Goal: Task Accomplishment & Management: Use online tool/utility

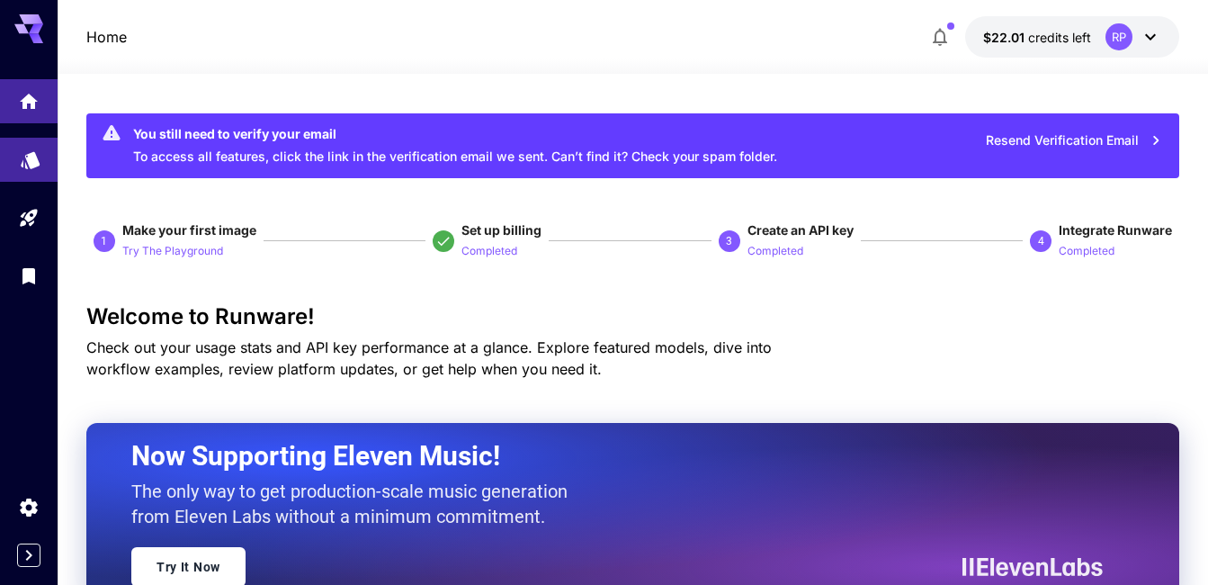
click at [17, 162] on link at bounding box center [29, 160] width 58 height 44
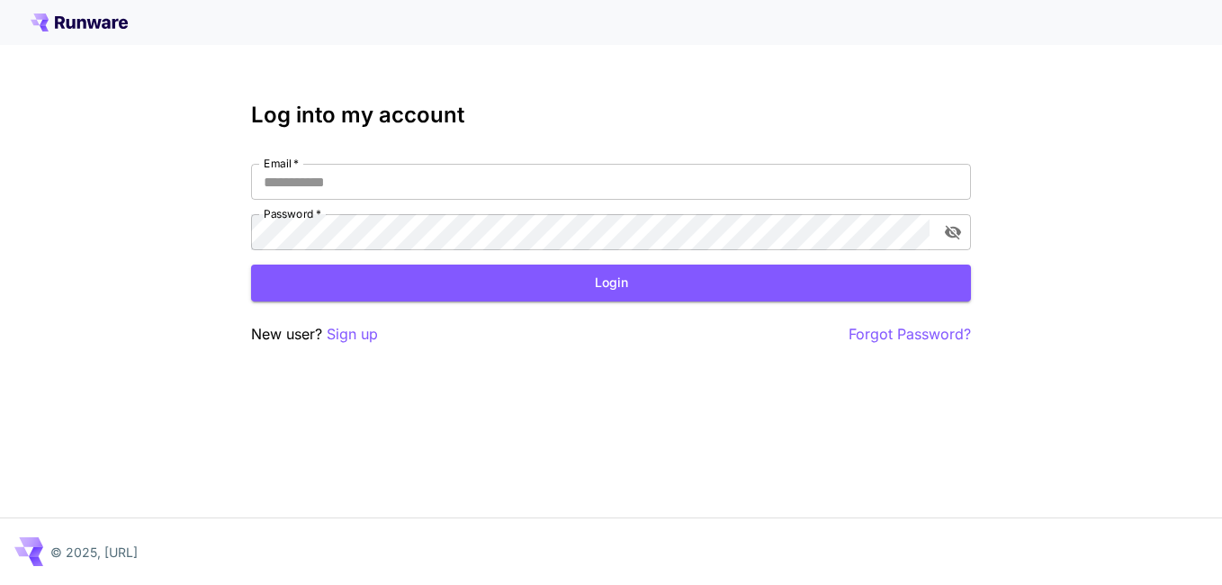
type input "**********"
click at [956, 229] on icon "toggle password visibility" at bounding box center [953, 233] width 16 height 14
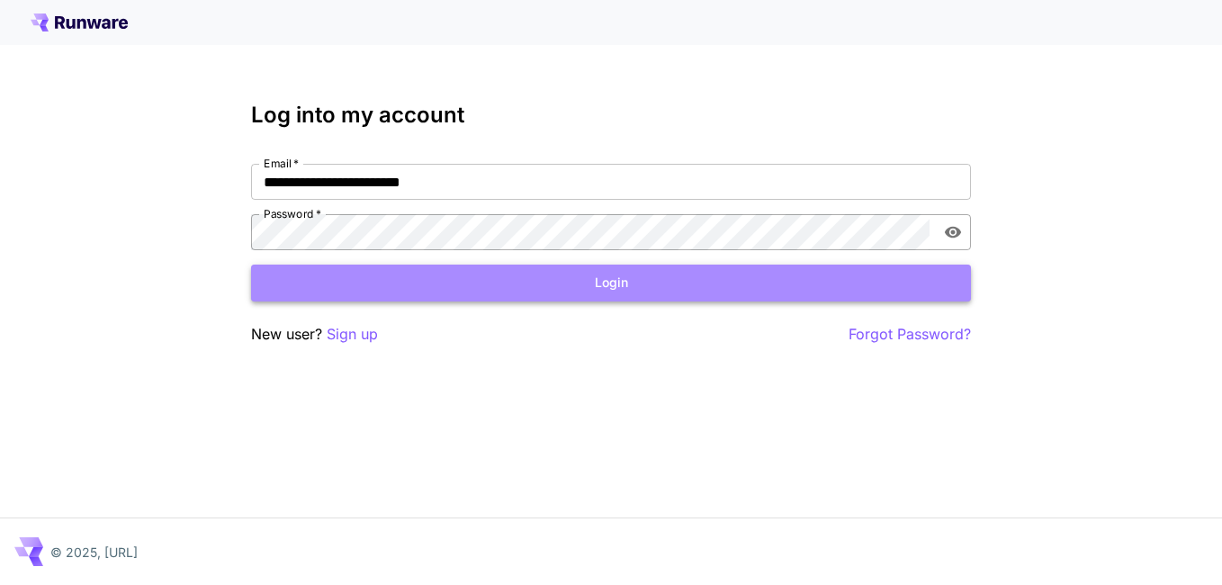
click at [882, 276] on button "Login" at bounding box center [611, 283] width 720 height 37
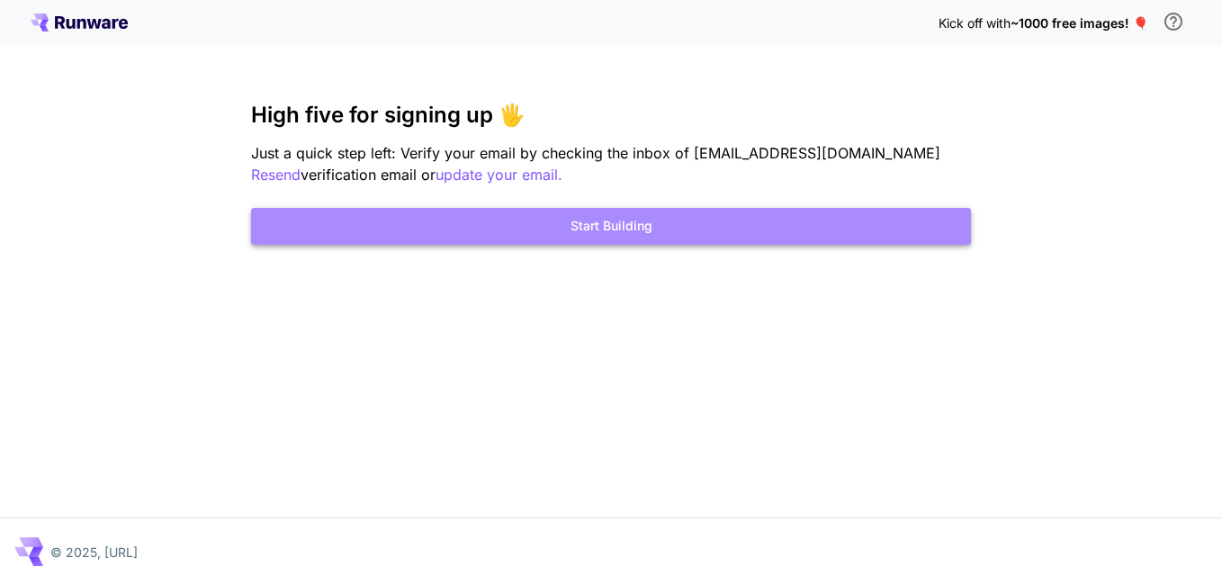
click at [642, 237] on button "Start Building" at bounding box center [611, 226] width 720 height 37
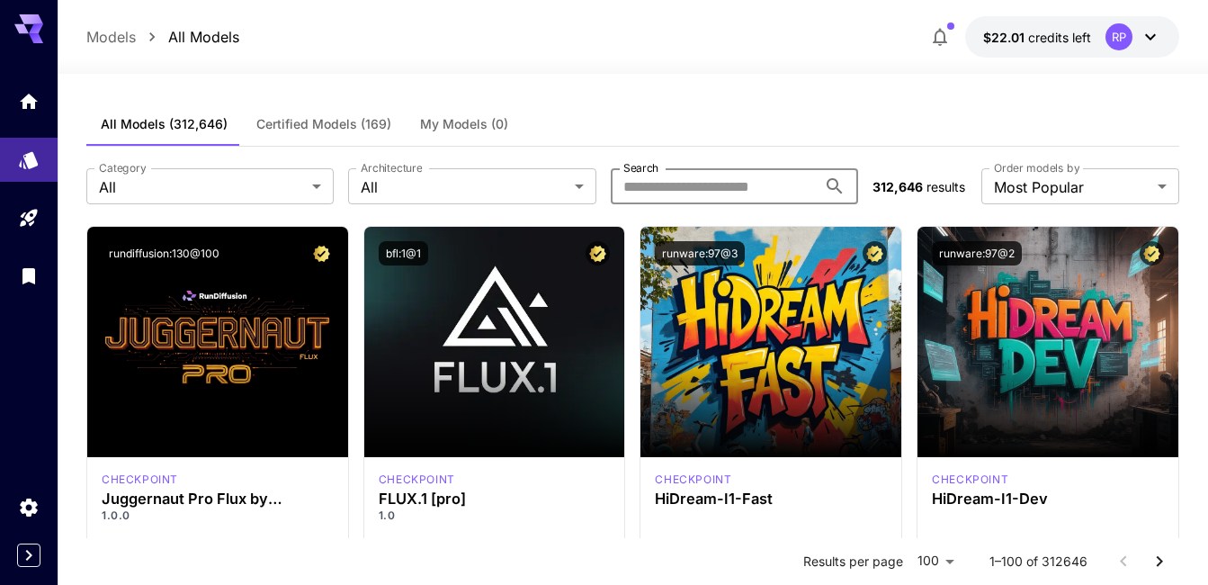
click at [650, 184] on input "Search" at bounding box center [714, 186] width 206 height 36
type input "****"
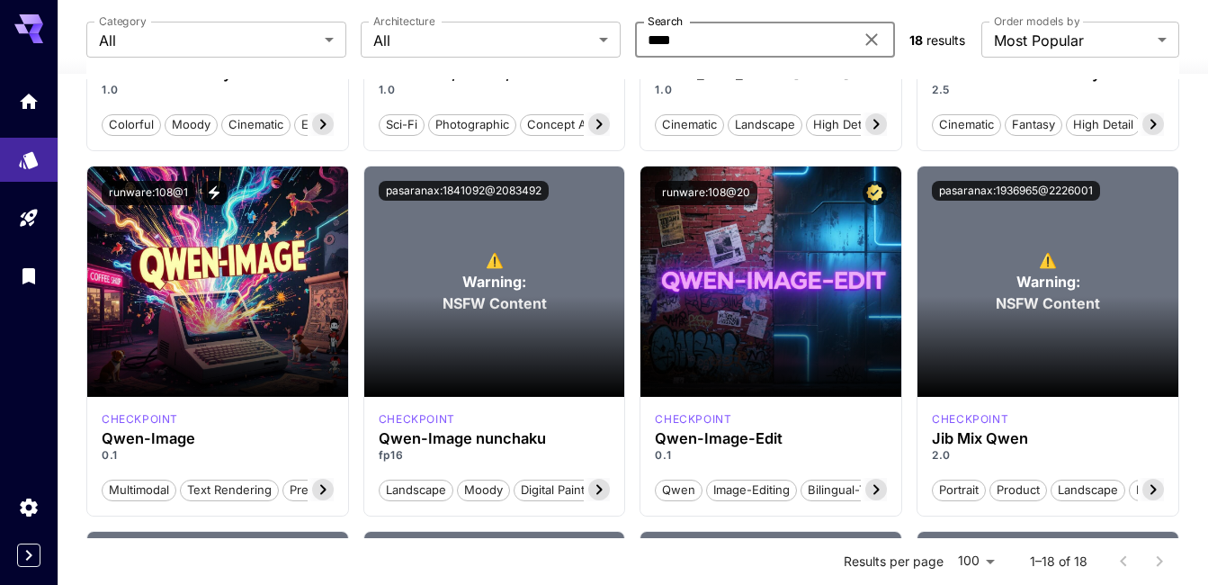
scroll to position [427, 0]
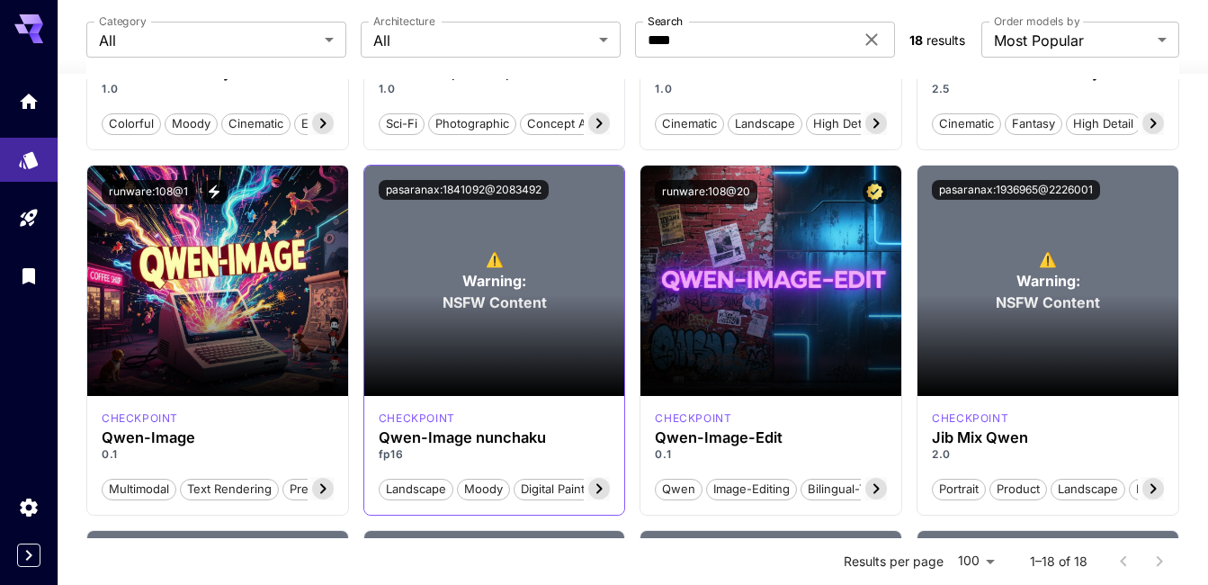
click at [501, 295] on section at bounding box center [494, 345] width 261 height 101
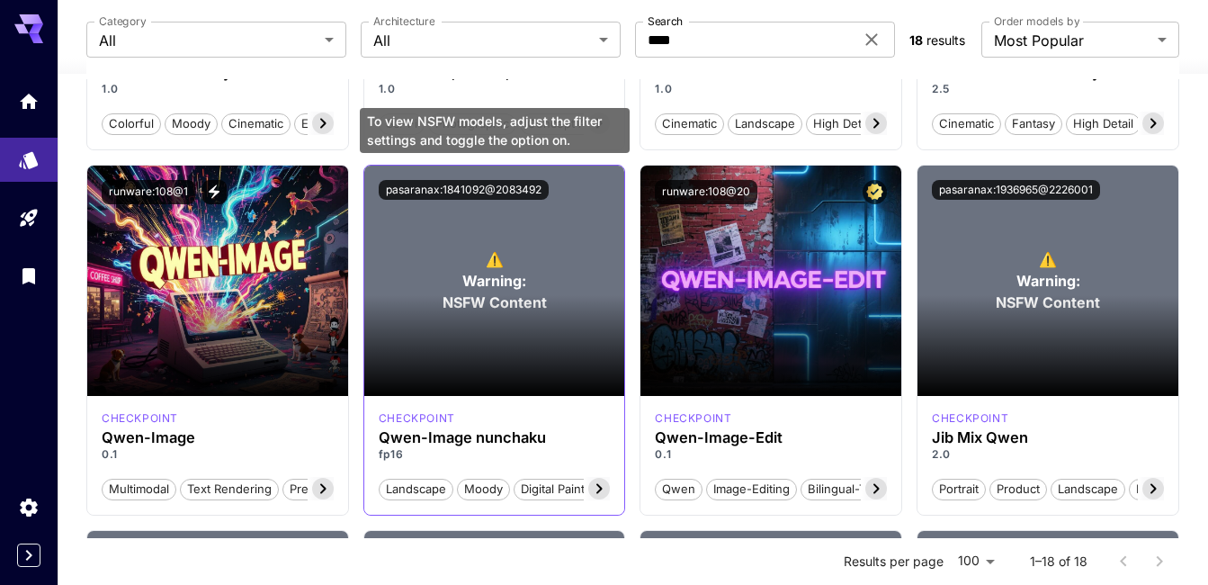
click at [492, 266] on span "⚠️" at bounding box center [495, 259] width 18 height 22
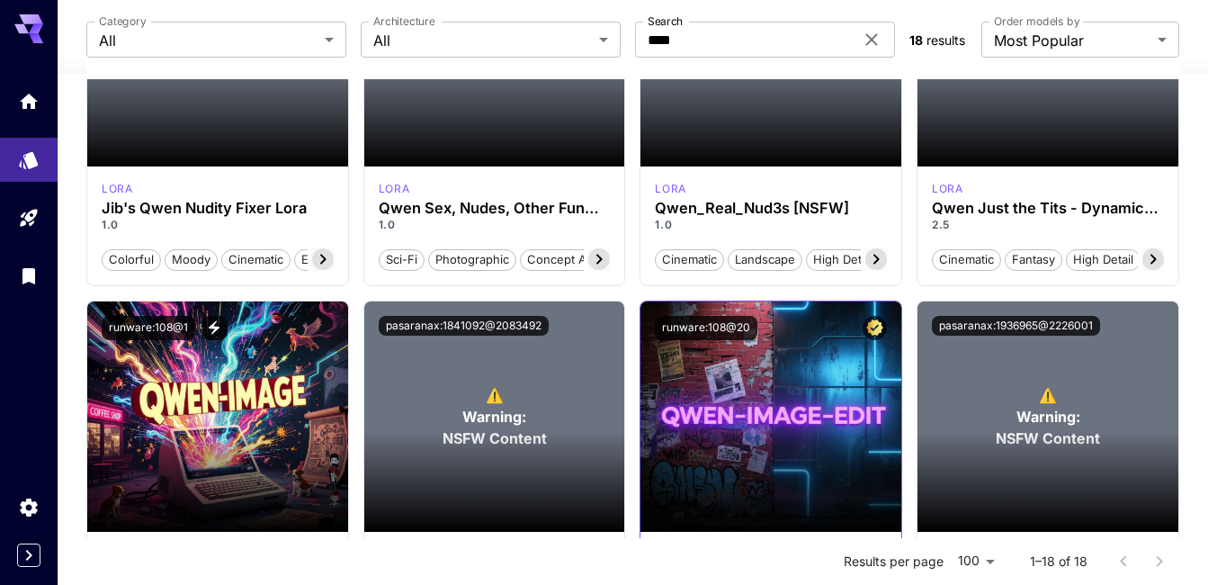
scroll to position [0, 0]
